Goal: Find specific page/section: Find specific page/section

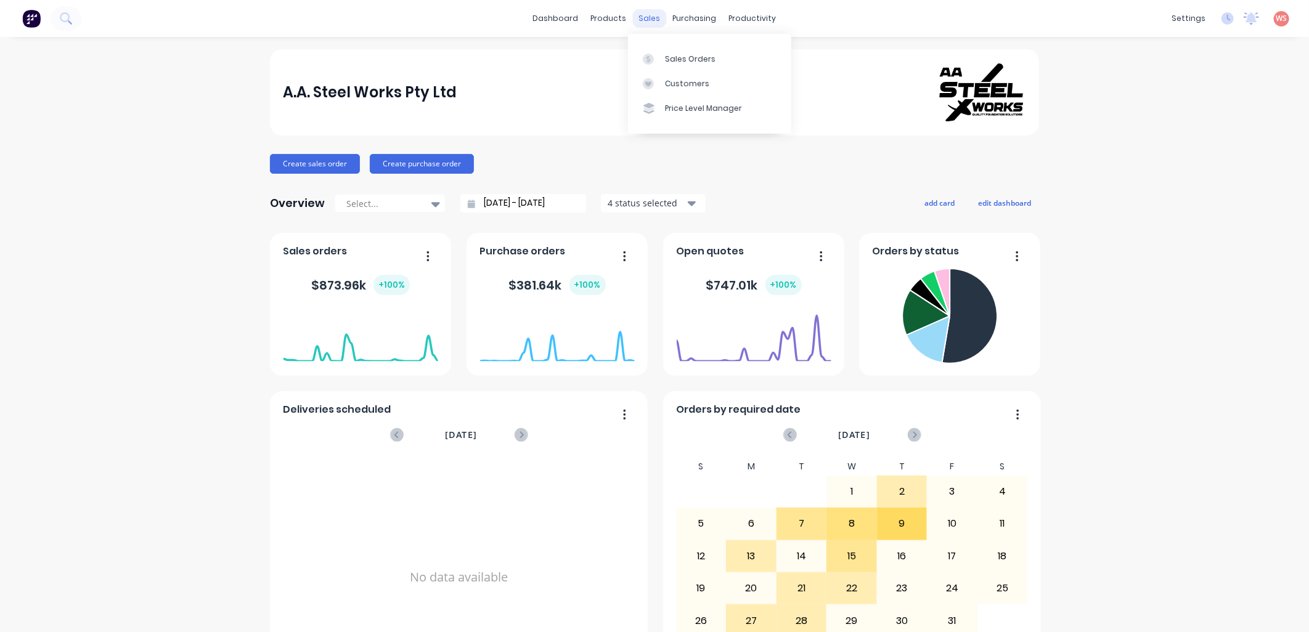
click at [649, 23] on div "sales" at bounding box center [650, 18] width 34 height 18
click at [666, 54] on div "Sales Orders" at bounding box center [690, 59] width 51 height 11
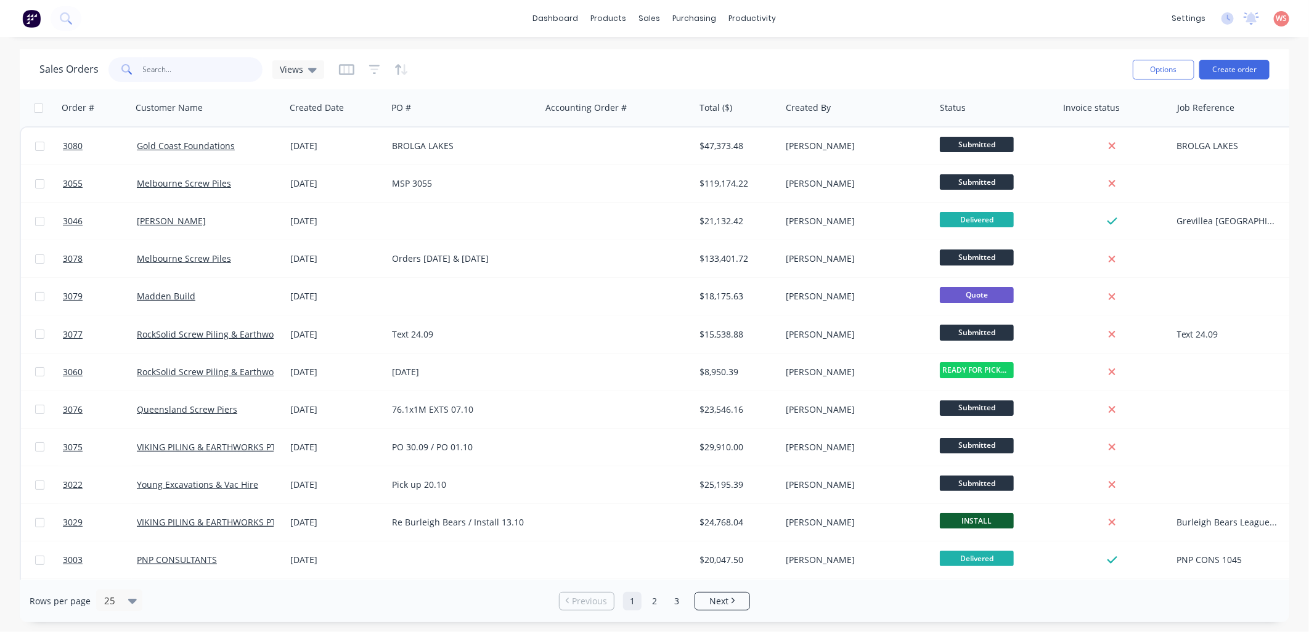
click at [177, 76] on input "text" at bounding box center [203, 69] width 120 height 25
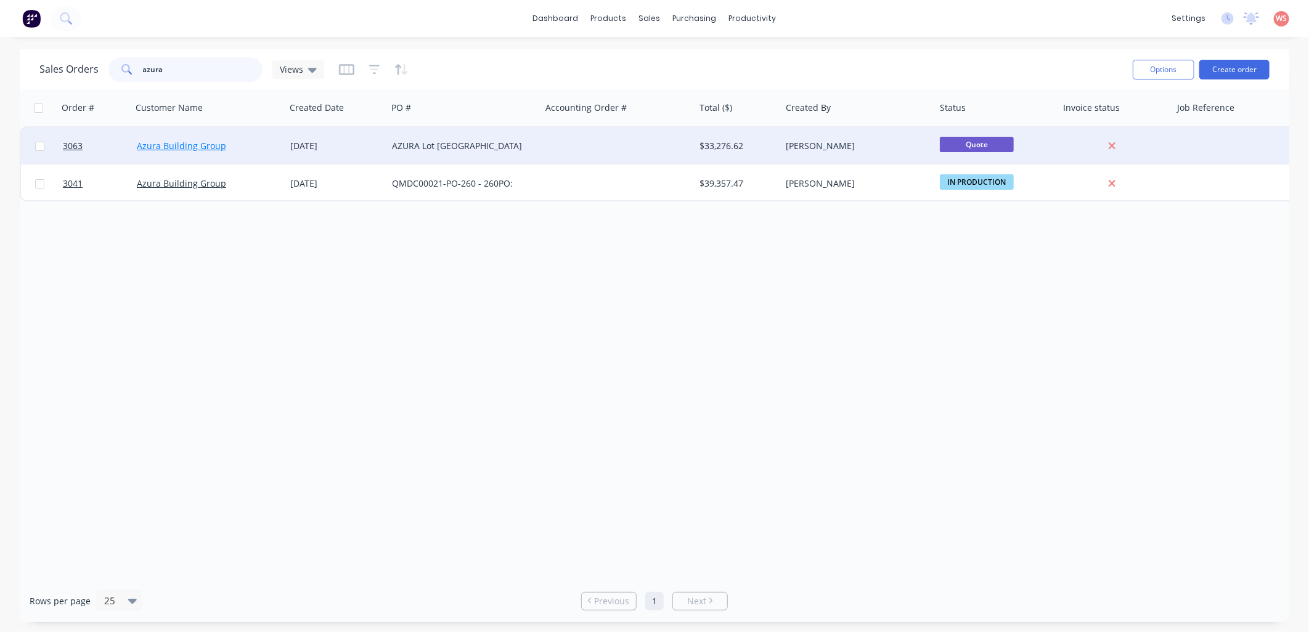
type input "azura"
click at [195, 148] on link "Azura Building Group" at bounding box center [181, 146] width 89 height 12
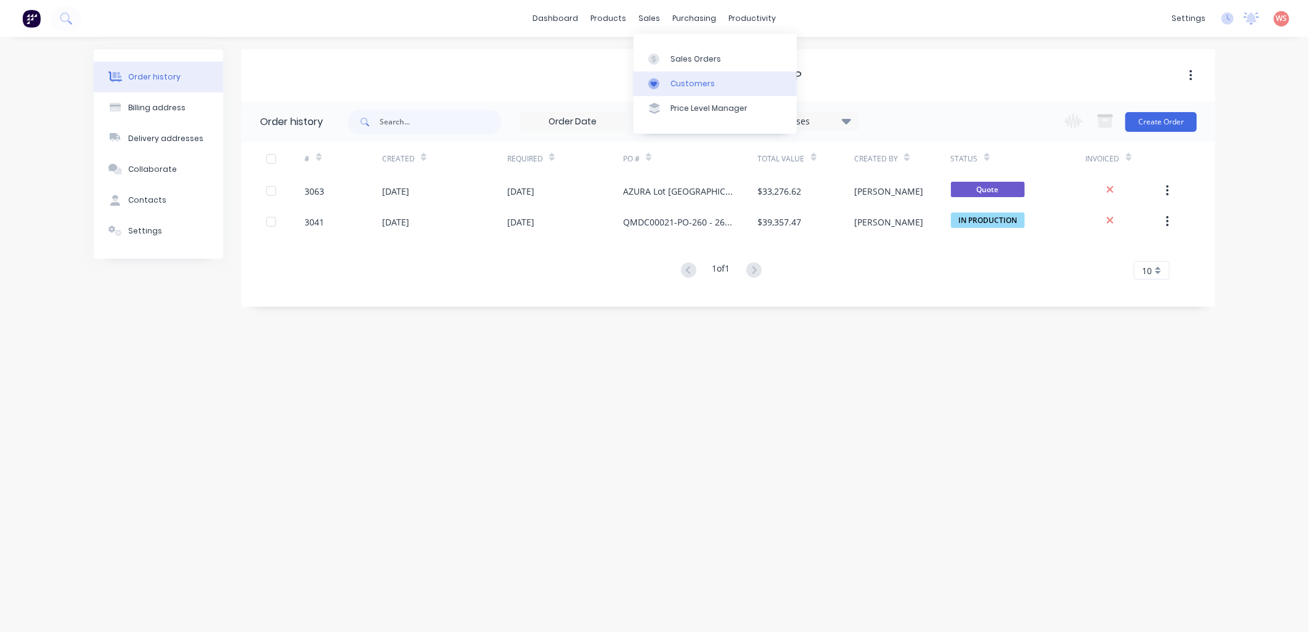
click at [704, 85] on div "Customers" at bounding box center [692, 83] width 44 height 11
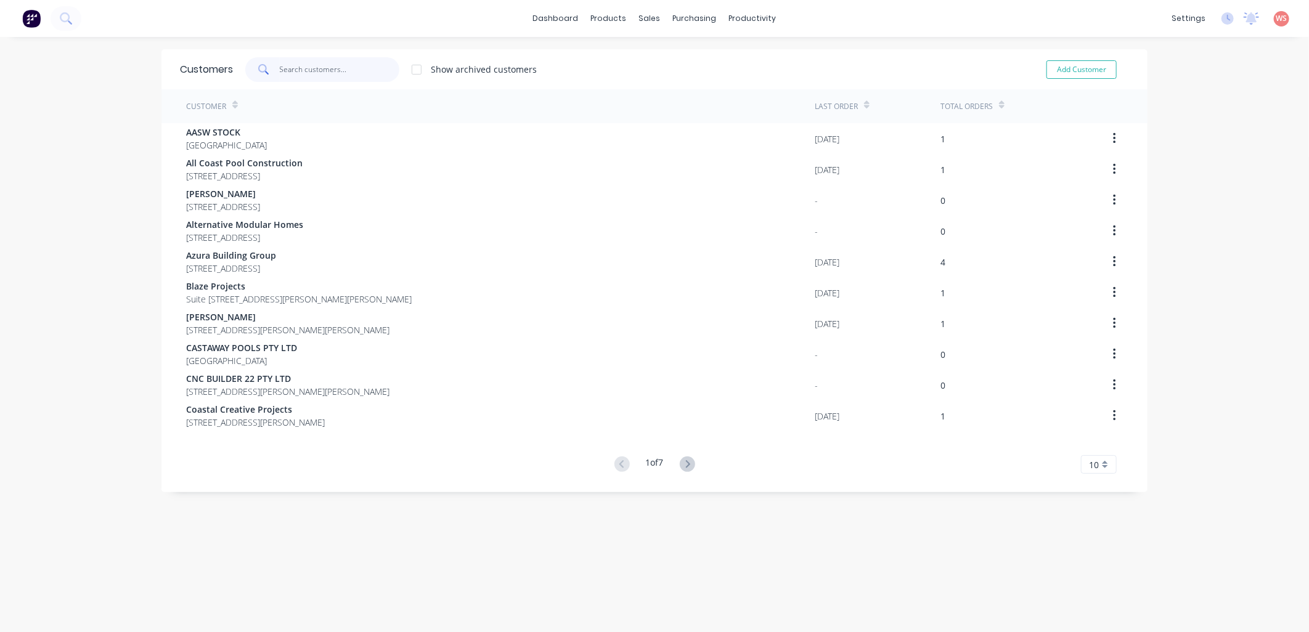
click at [341, 67] on input "text" at bounding box center [340, 69] width 120 height 25
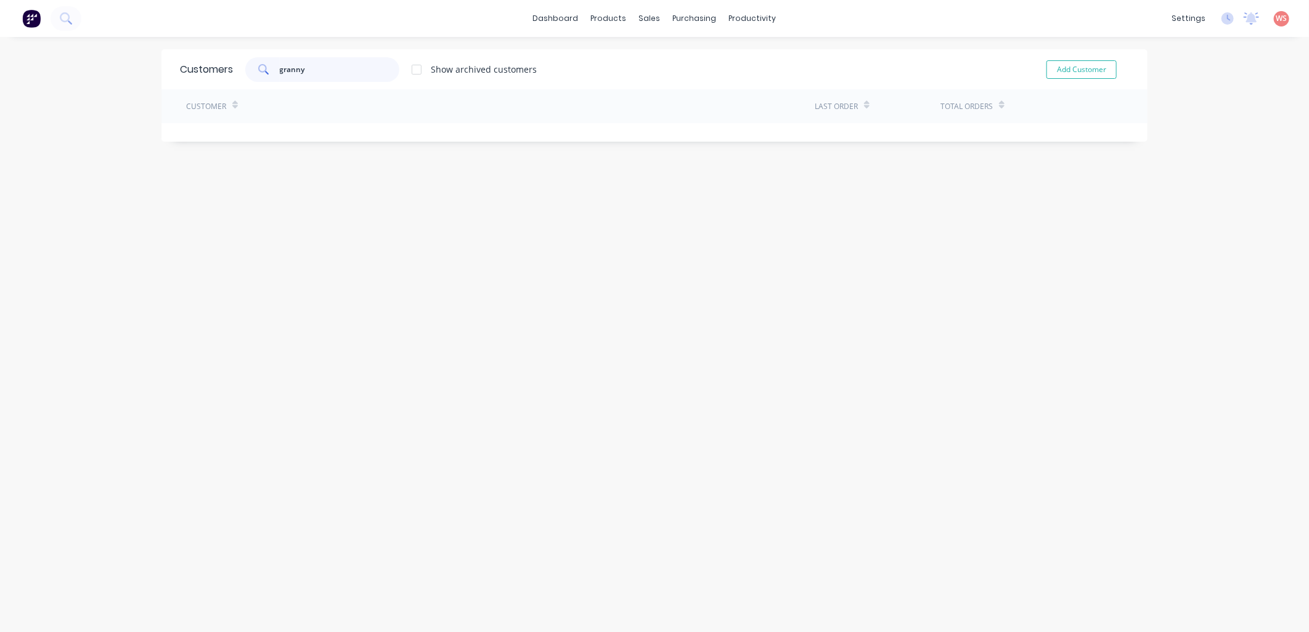
click at [354, 74] on input "granny" at bounding box center [340, 69] width 120 height 25
drag, startPoint x: 354, startPoint y: 71, endPoint x: 190, endPoint y: 81, distance: 164.8
click at [190, 81] on div "Customers granny Show archived customers Add Customer" at bounding box center [654, 69] width 986 height 40
type input "granny"
